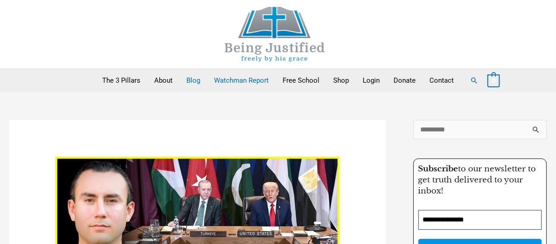
click at [225, 79] on link "Watchman Report" at bounding box center [241, 80] width 69 height 23
click at [302, 76] on link "Free School" at bounding box center [300, 80] width 51 height 23
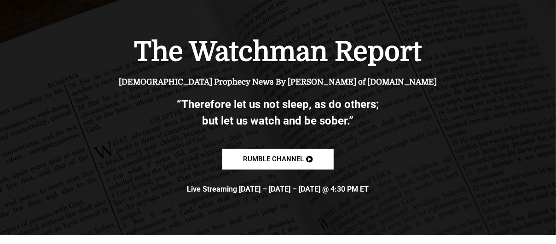
scroll to position [110, 0]
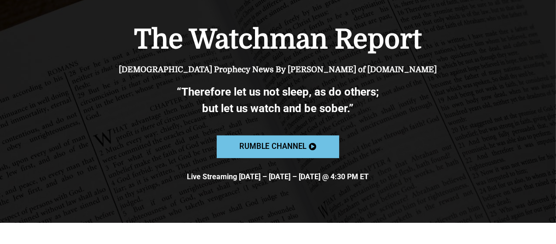
click at [282, 144] on span "Rumble channel" at bounding box center [272, 147] width 67 height 8
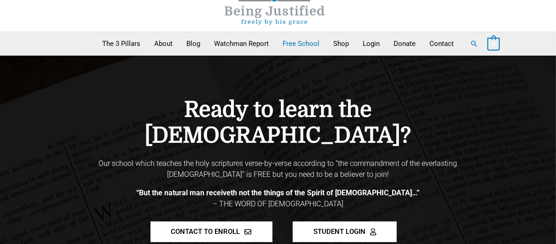
scroll to position [55, 0]
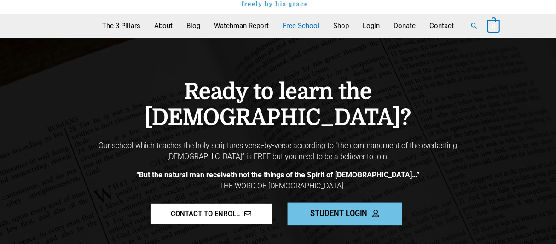
click at [357, 210] on span "STUDENT LOGIN" at bounding box center [338, 214] width 57 height 8
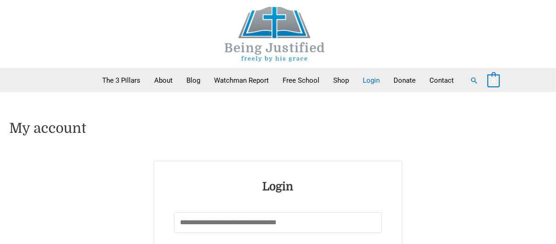
type input "*******"
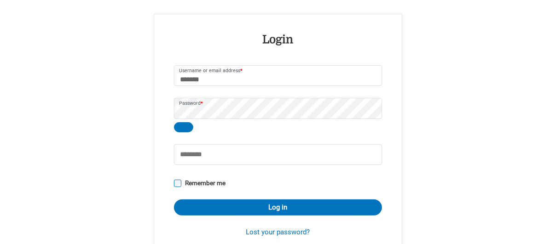
scroll to position [165, 0]
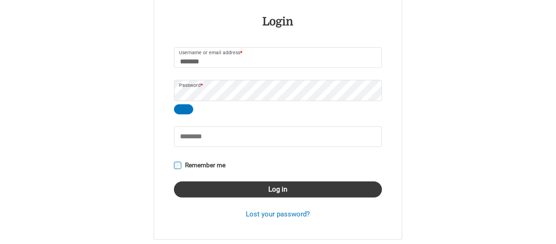
click at [296, 183] on button "Log in" at bounding box center [278, 190] width 208 height 16
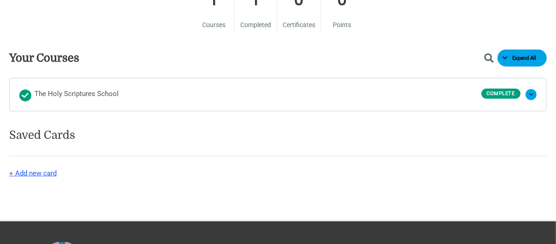
scroll to position [515, 0]
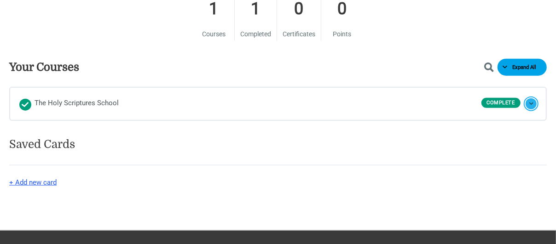
click at [533, 103] on button "Expand The Holy Scriptures School" at bounding box center [530, 103] width 11 height 11
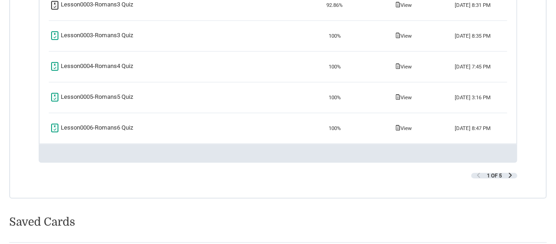
scroll to position [1213, 0]
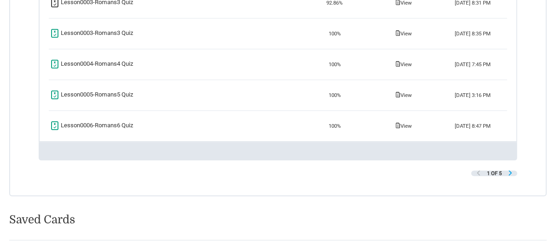
click at [511, 176] on span "Next Page" at bounding box center [509, 173] width 5 height 5
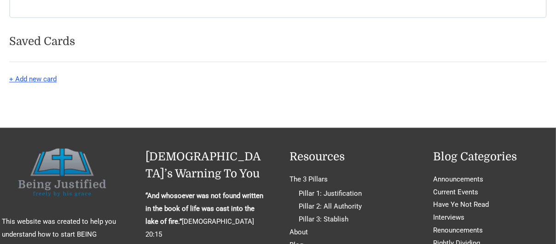
scroll to position [1373, 0]
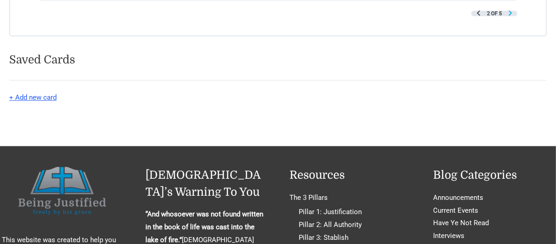
click at [512, 16] on span "Next Page" at bounding box center [509, 13] width 5 height 5
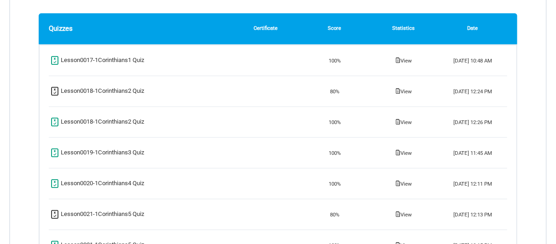
scroll to position [711, 0]
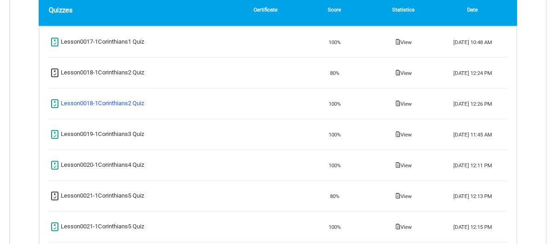
click at [120, 102] on span "Lesson0018-1Corinthians2 Quiz" at bounding box center [103, 103] width 84 height 11
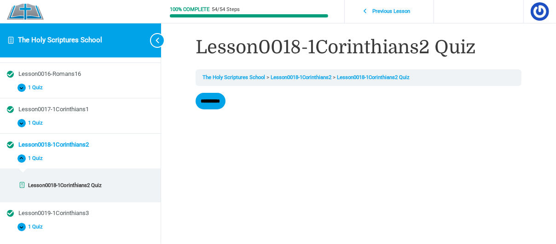
scroll to position [527, 0]
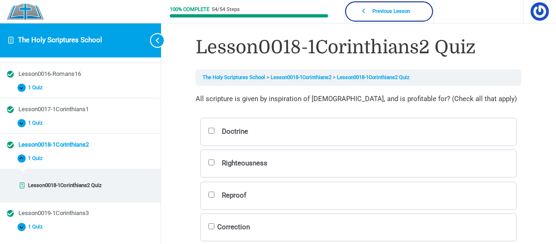
click at [393, 9] on span "Previous Lesson" at bounding box center [391, 11] width 48 height 6
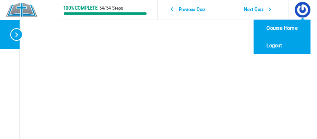
scroll to position [91, 0]
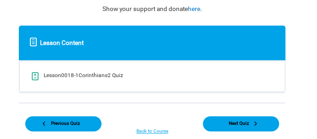
scroll to position [284, 0]
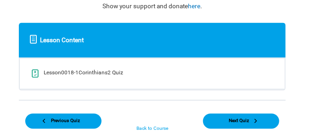
click at [163, 128] on link "Back to Course" at bounding box center [152, 129] width 76 height 21
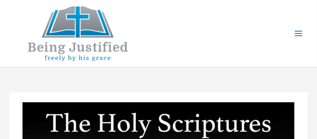
click at [92, 49] on img at bounding box center [78, 33] width 138 height 55
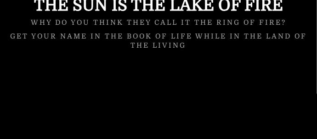
scroll to position [693, 0]
